Goal: Information Seeking & Learning: Understand process/instructions

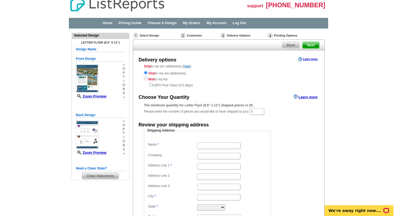
scroll to position [7, 0]
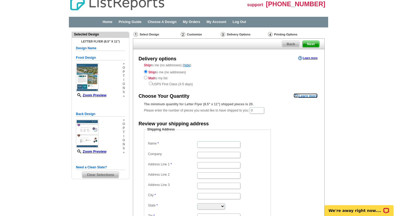
click at [300, 95] on link "Learn more" at bounding box center [306, 95] width 24 height 4
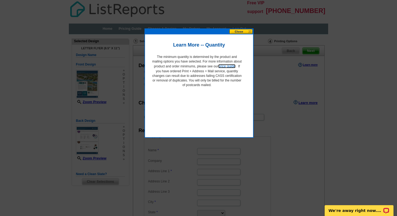
click at [225, 68] on link "price guide" at bounding box center [226, 66] width 17 height 4
click at [240, 31] on button at bounding box center [241, 31] width 24 height 5
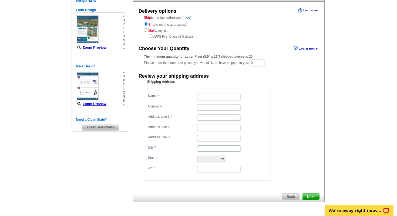
scroll to position [72, 0]
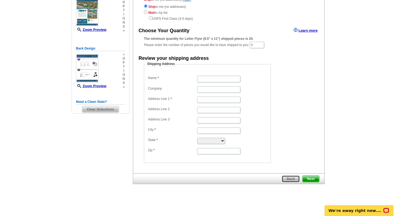
click at [286, 178] on span "Back" at bounding box center [291, 178] width 18 height 6
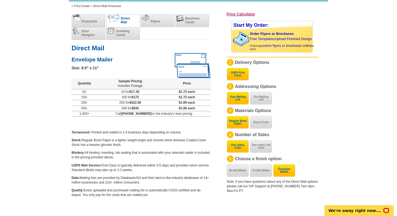
scroll to position [35, 0]
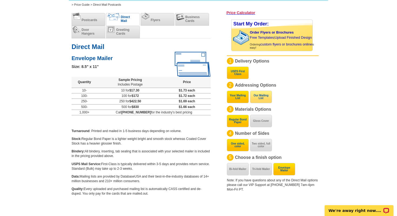
click at [257, 101] on button "Our Mailing List" at bounding box center [261, 96] width 22 height 12
click at [260, 120] on button "Gloss Cover" at bounding box center [261, 121] width 22 height 12
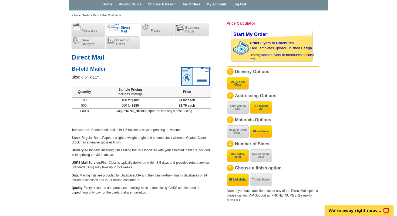
scroll to position [25, 0]
